Goal: Check status: Check status

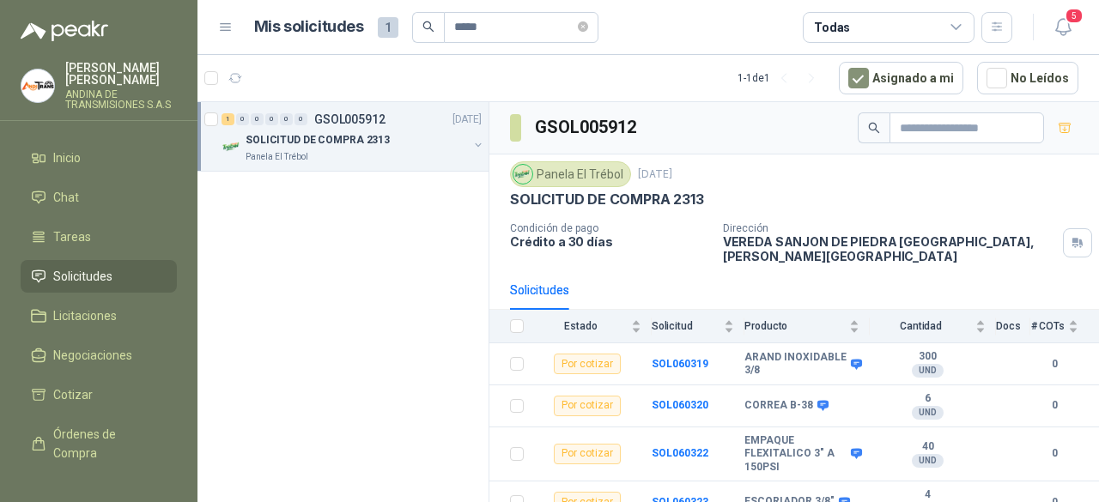
scroll to position [429, 0]
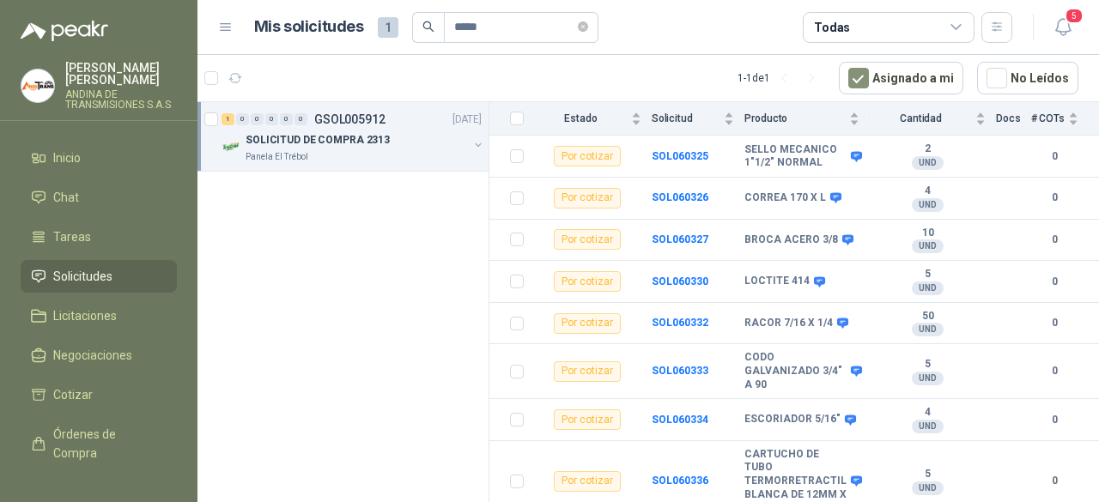
click at [85, 270] on span "Solicitudes" at bounding box center [82, 276] width 59 height 19
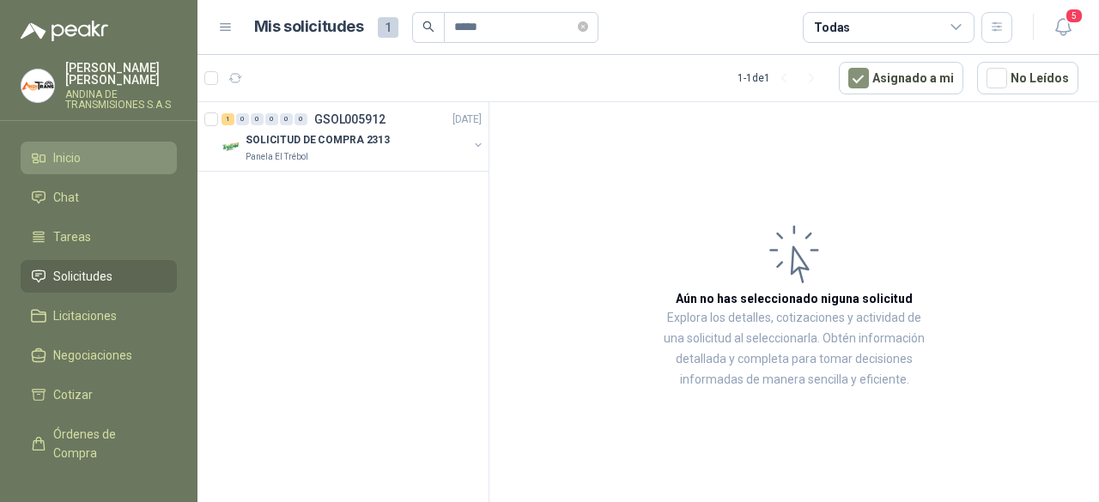
click at [124, 161] on li "Inicio" at bounding box center [99, 158] width 136 height 19
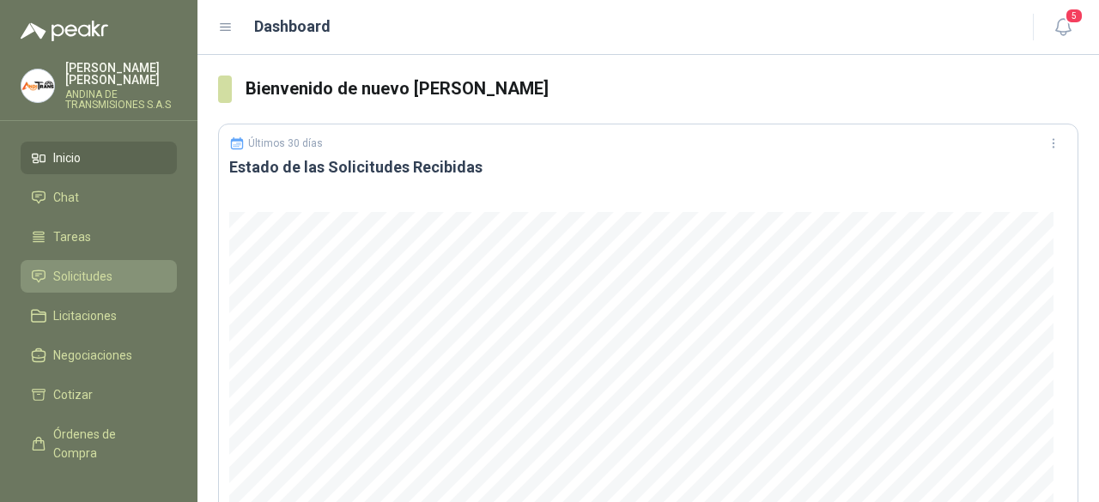
click at [104, 272] on span "Solicitudes" at bounding box center [82, 276] width 59 height 19
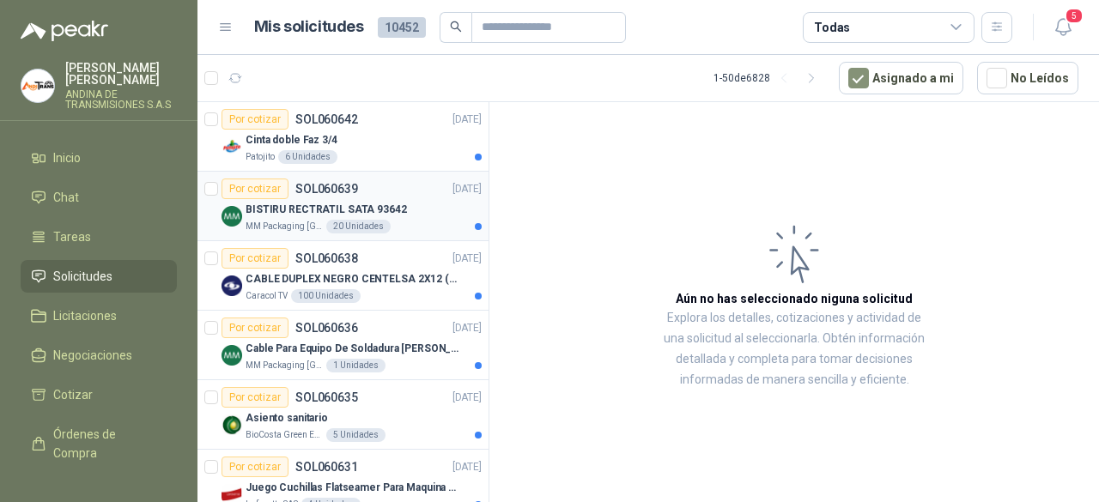
click at [371, 203] on p "BISTIRU RECTRATIL SATA 93642" at bounding box center [326, 210] width 161 height 16
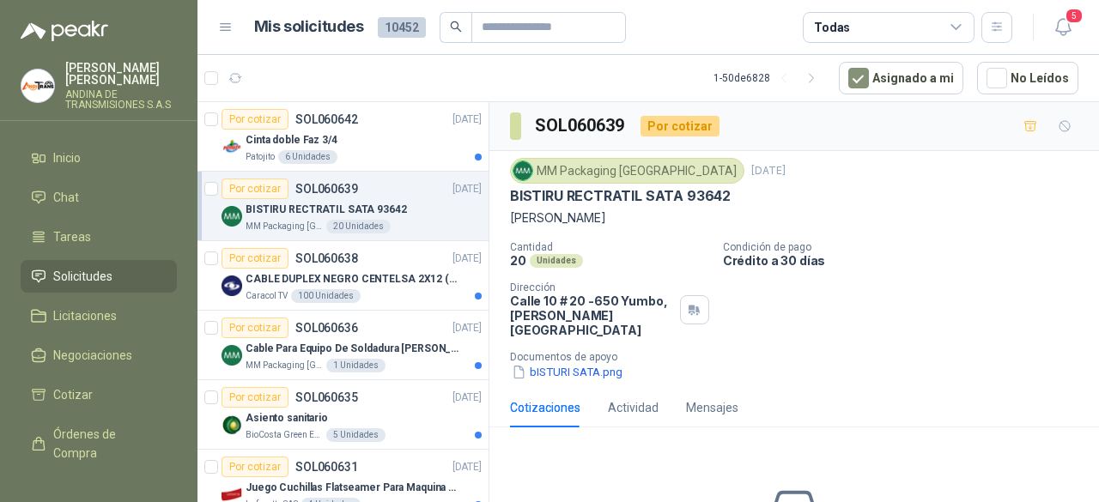
click at [975, 257] on p "Crédito a 30 días" at bounding box center [907, 260] width 369 height 15
